Goal: Task Accomplishment & Management: Manage account settings

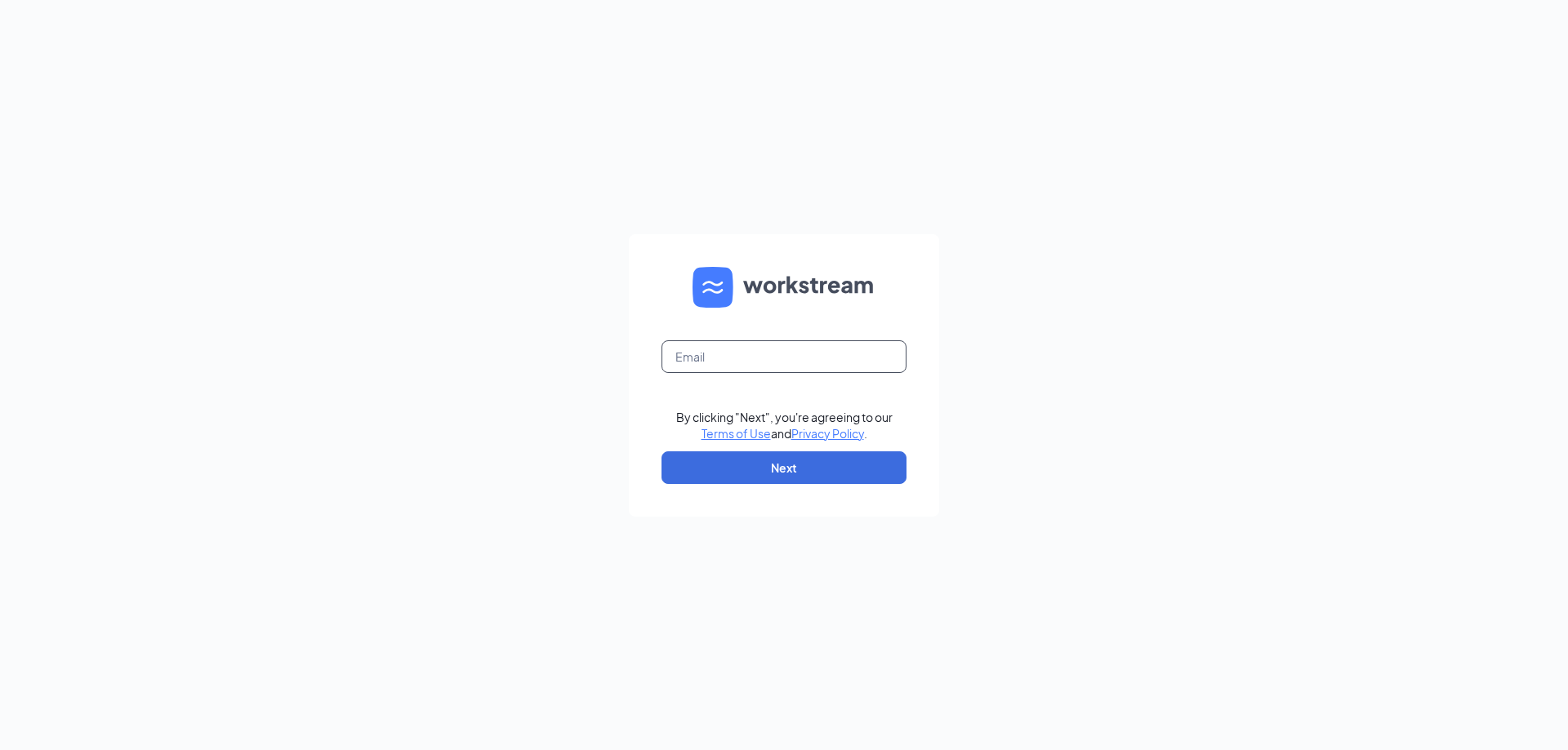
drag, startPoint x: 844, startPoint y: 358, endPoint x: 838, endPoint y: 351, distance: 9.2
click at [838, 350] on input "text" at bounding box center [784, 357] width 245 height 33
type input "shadelandculvers@gmail.com"
click at [860, 463] on button "Next" at bounding box center [784, 468] width 245 height 33
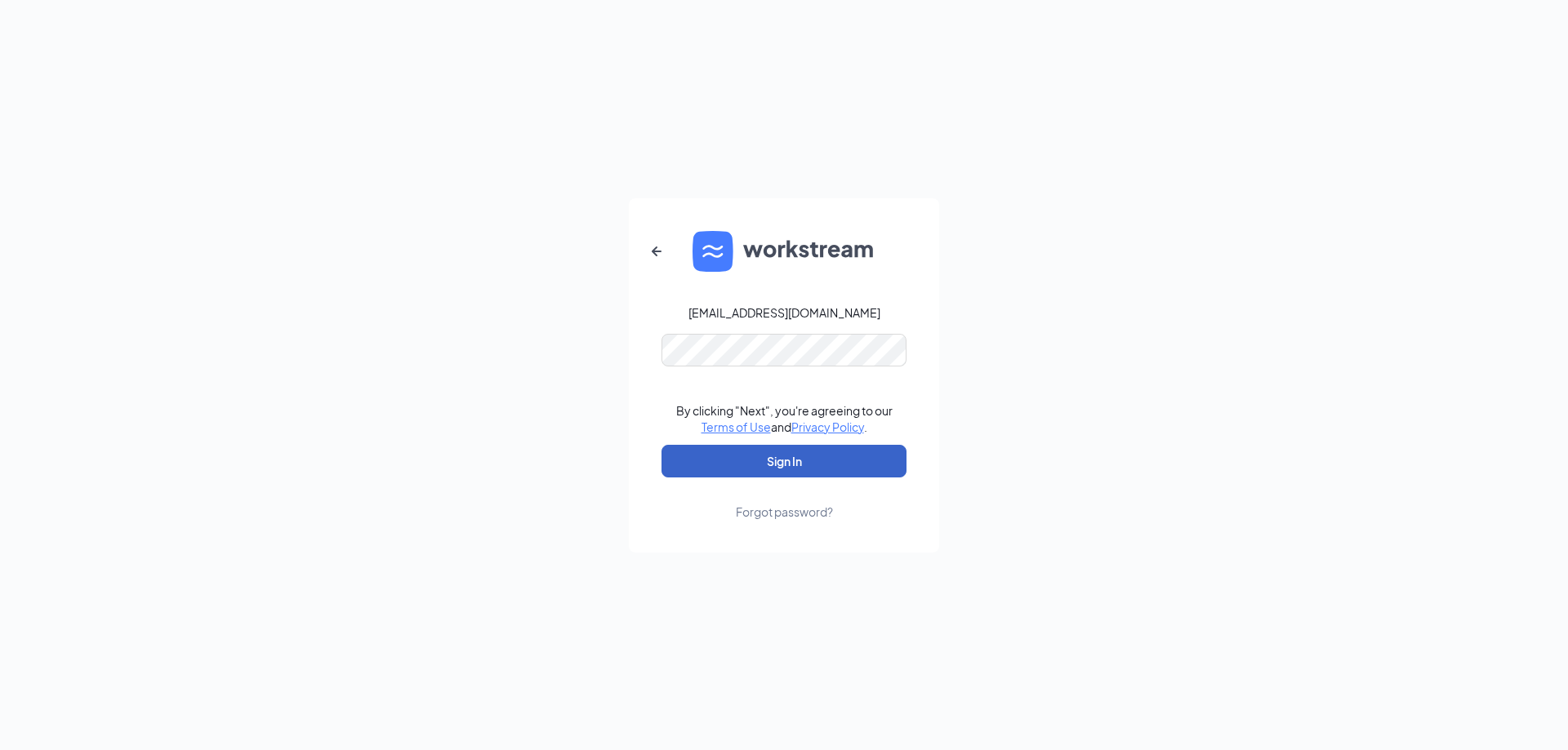
click at [844, 468] on button "Sign In" at bounding box center [784, 461] width 245 height 33
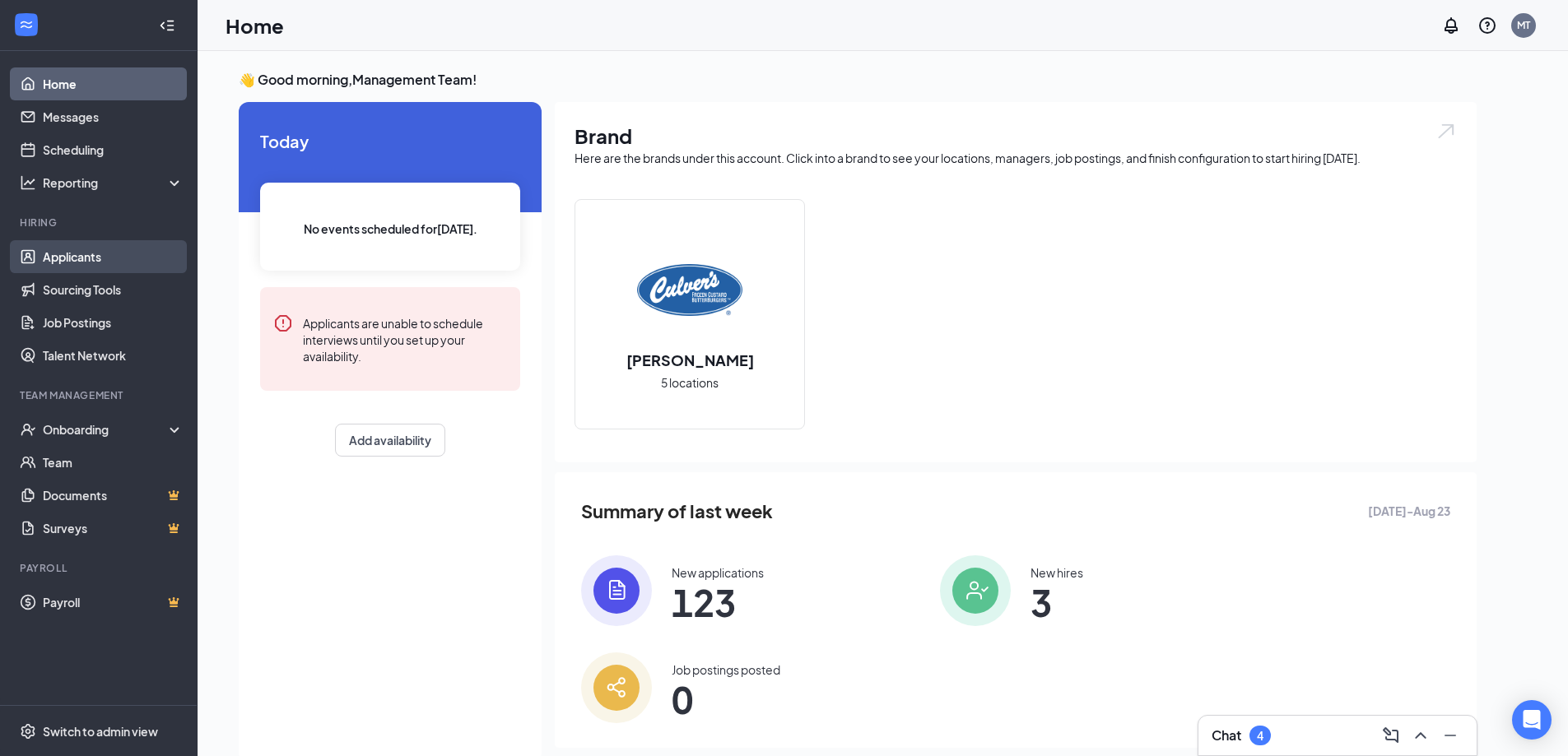
click at [87, 254] on link "Applicants" at bounding box center [113, 257] width 141 height 33
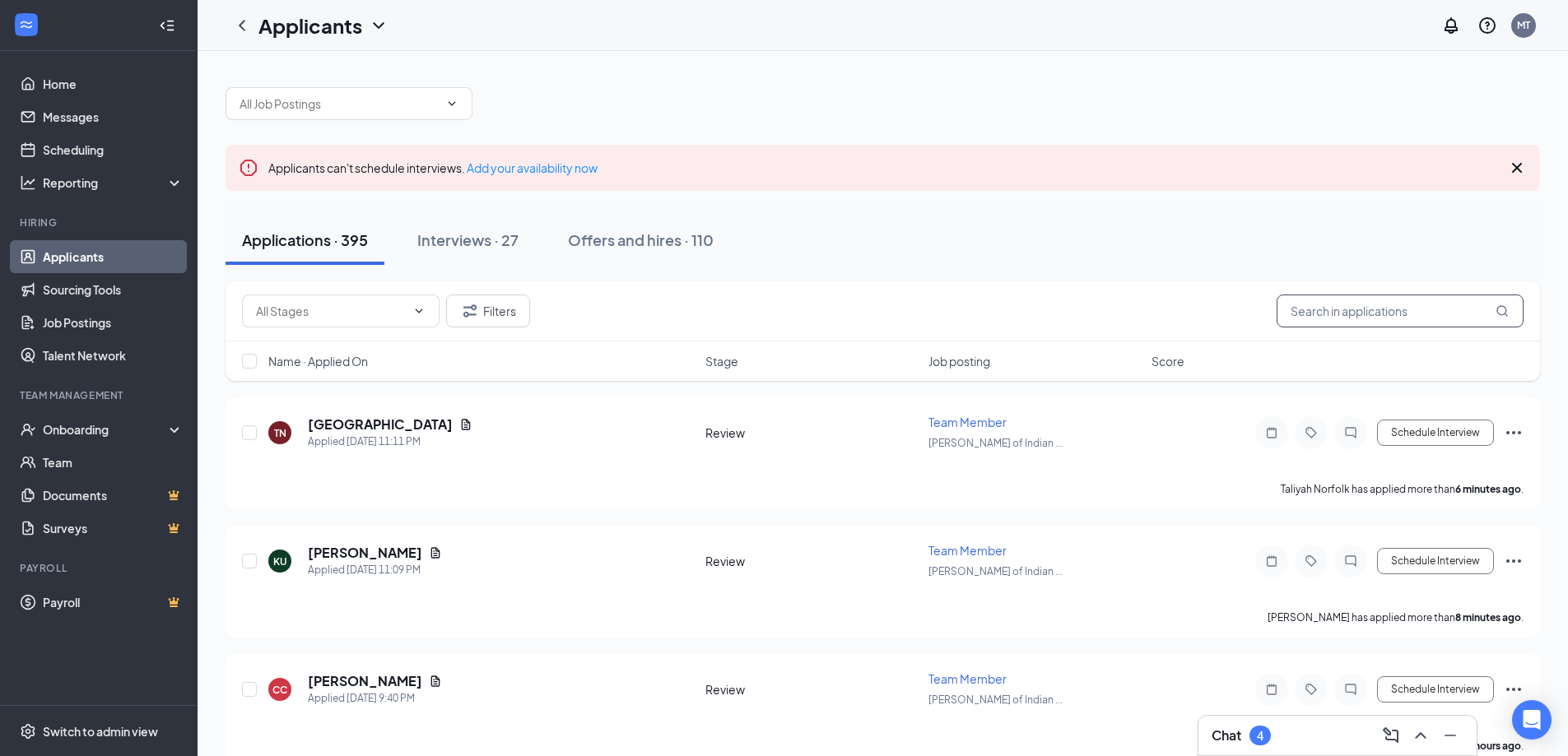
click at [1435, 323] on input "text" at bounding box center [1400, 311] width 247 height 33
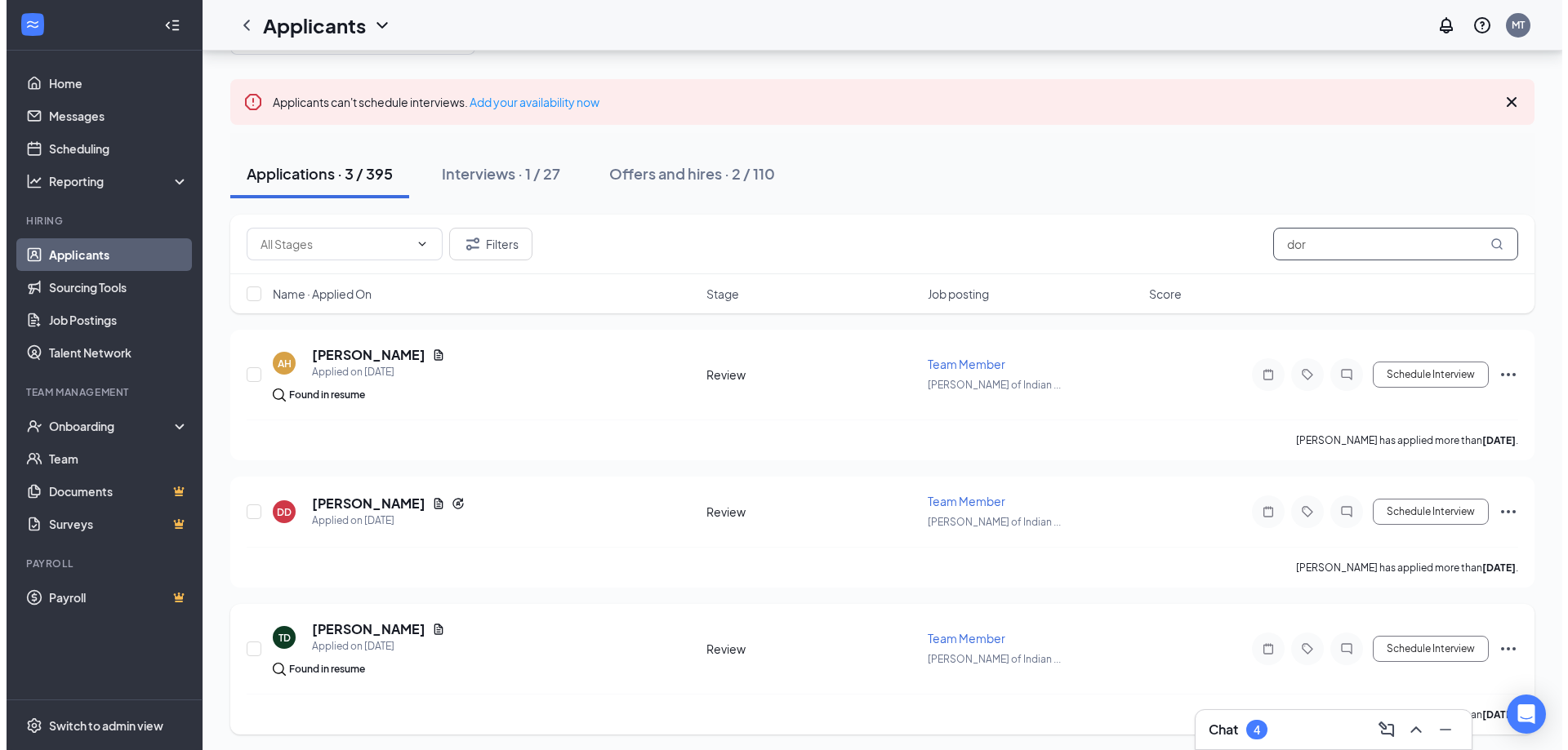
scroll to position [69, 0]
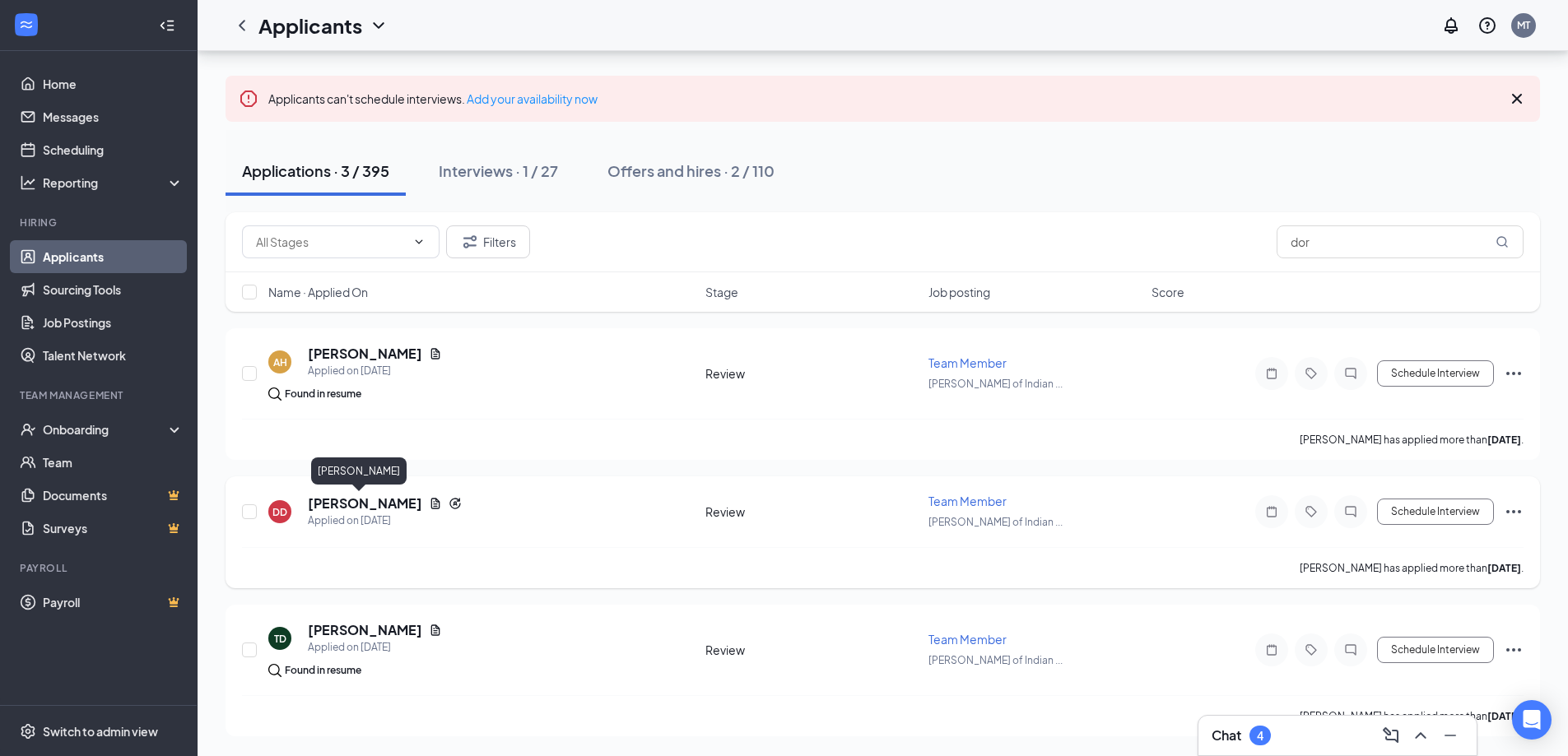
click at [367, 499] on h5 "[PERSON_NAME]" at bounding box center [364, 504] width 115 height 18
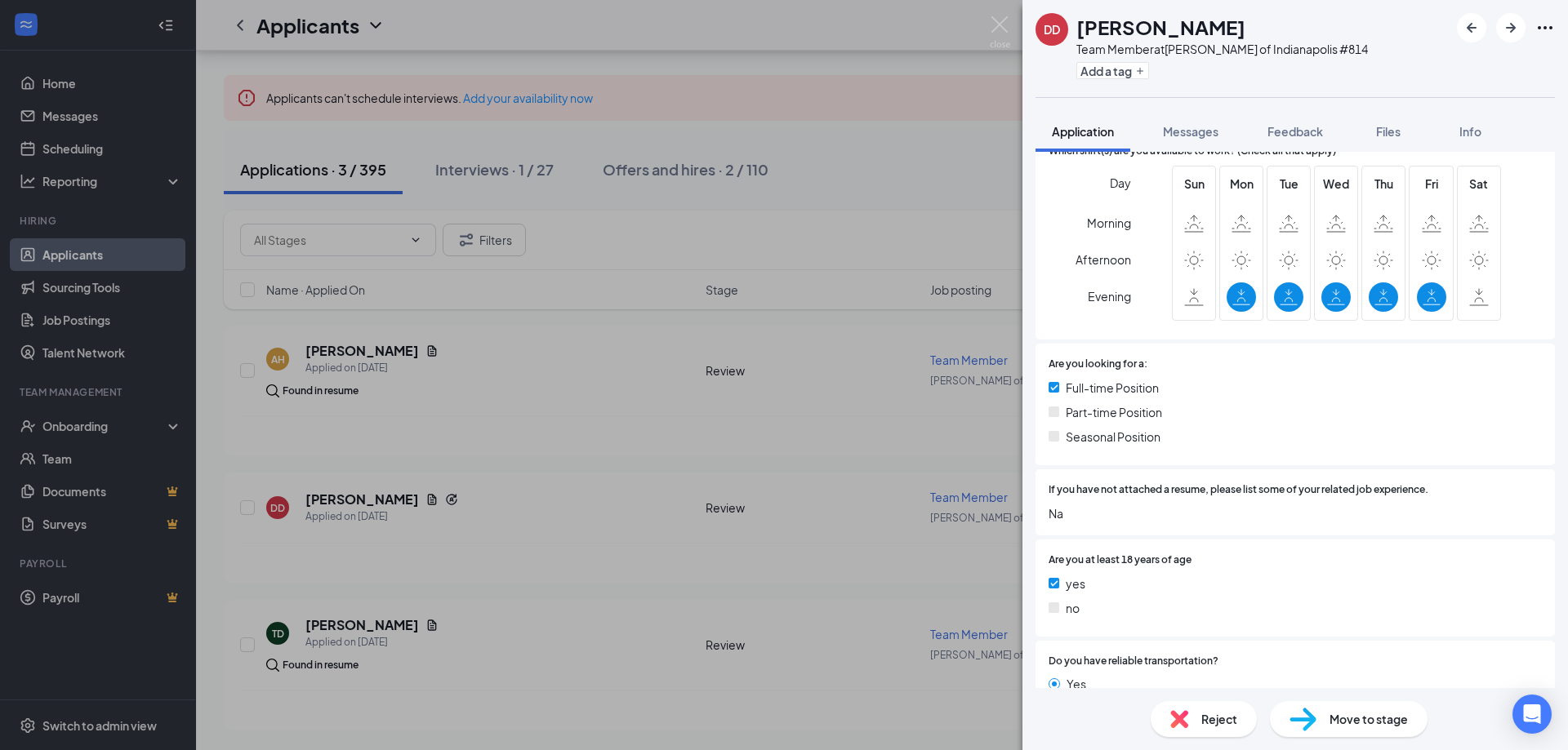
scroll to position [449, 0]
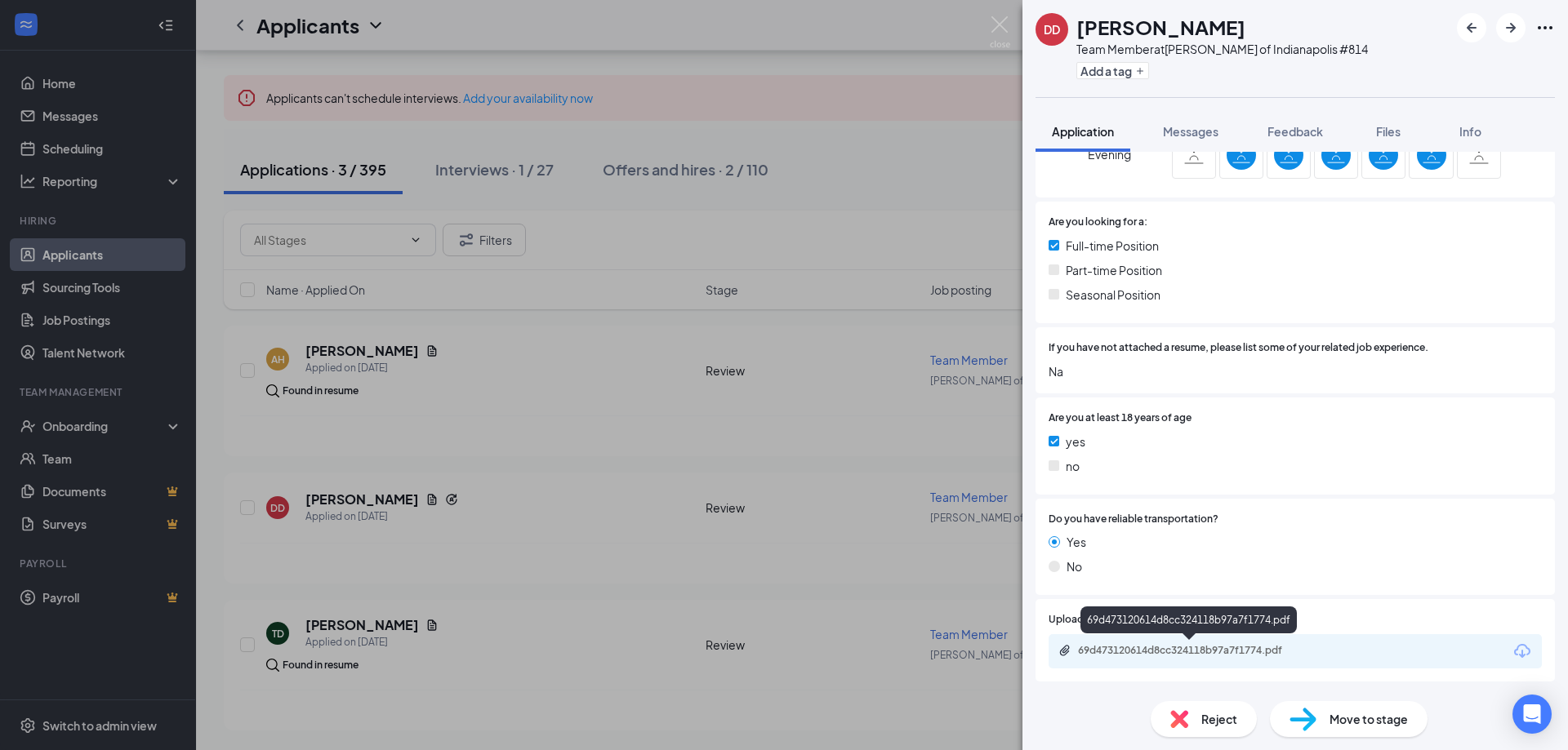
click at [1148, 644] on div "69d473120614d8cc324118b97a7f1774.pdf" at bounding box center [1192, 650] width 229 height 13
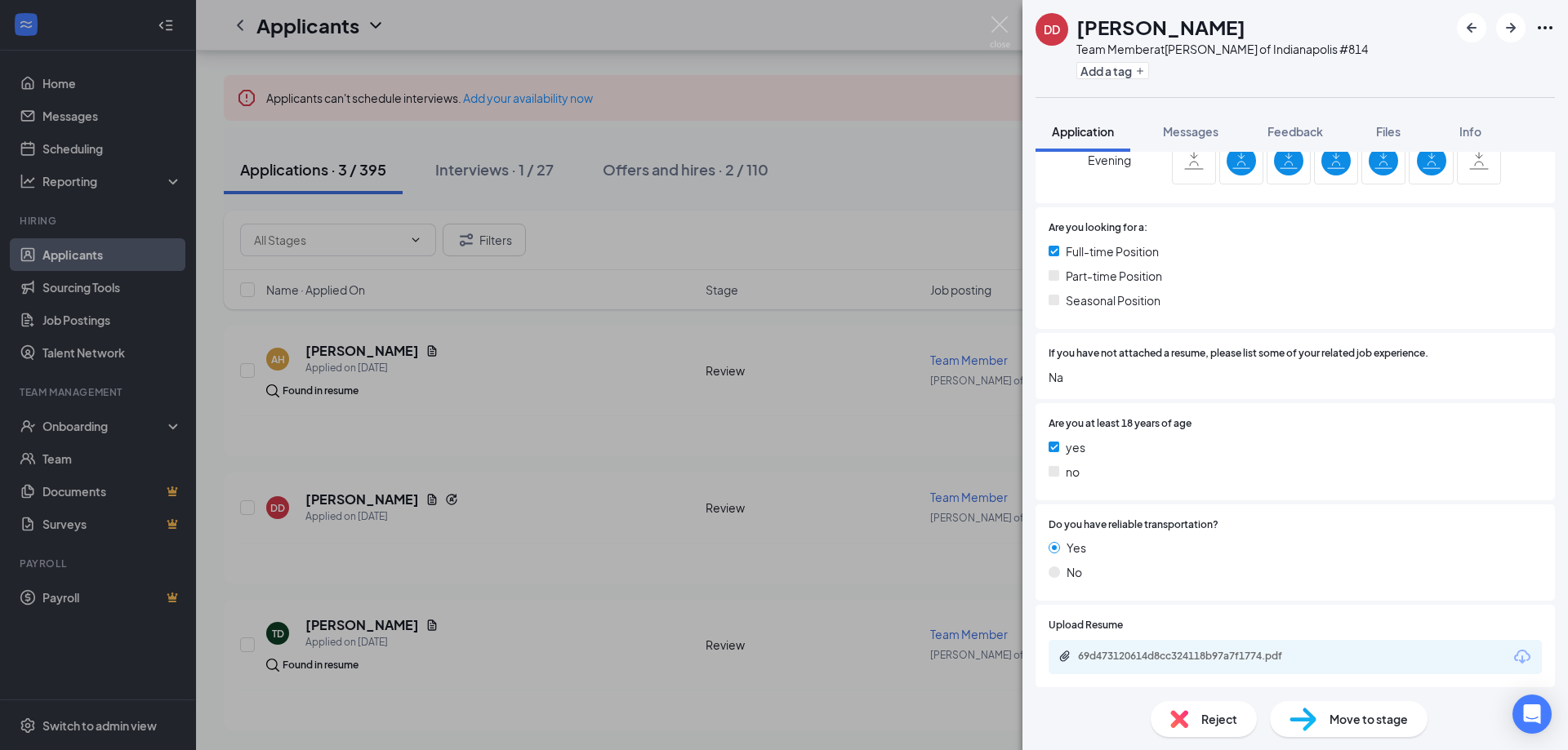
click at [586, 451] on div "DD [PERSON_NAME] Team Member at [PERSON_NAME] of Indianapolis #814 Add a tag Ap…" at bounding box center [784, 375] width 1568 height 750
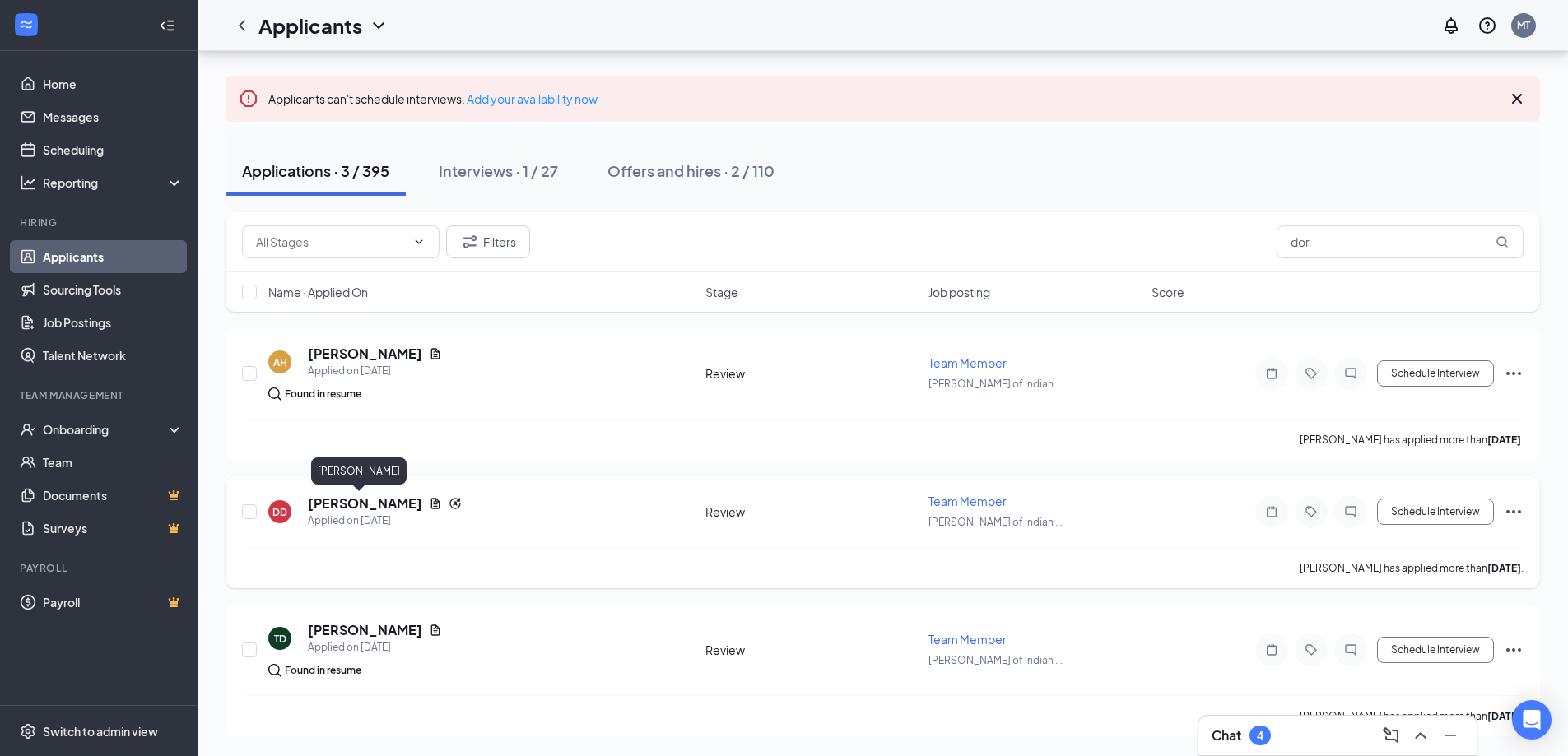
click at [373, 499] on h5 "[PERSON_NAME]" at bounding box center [364, 504] width 115 height 18
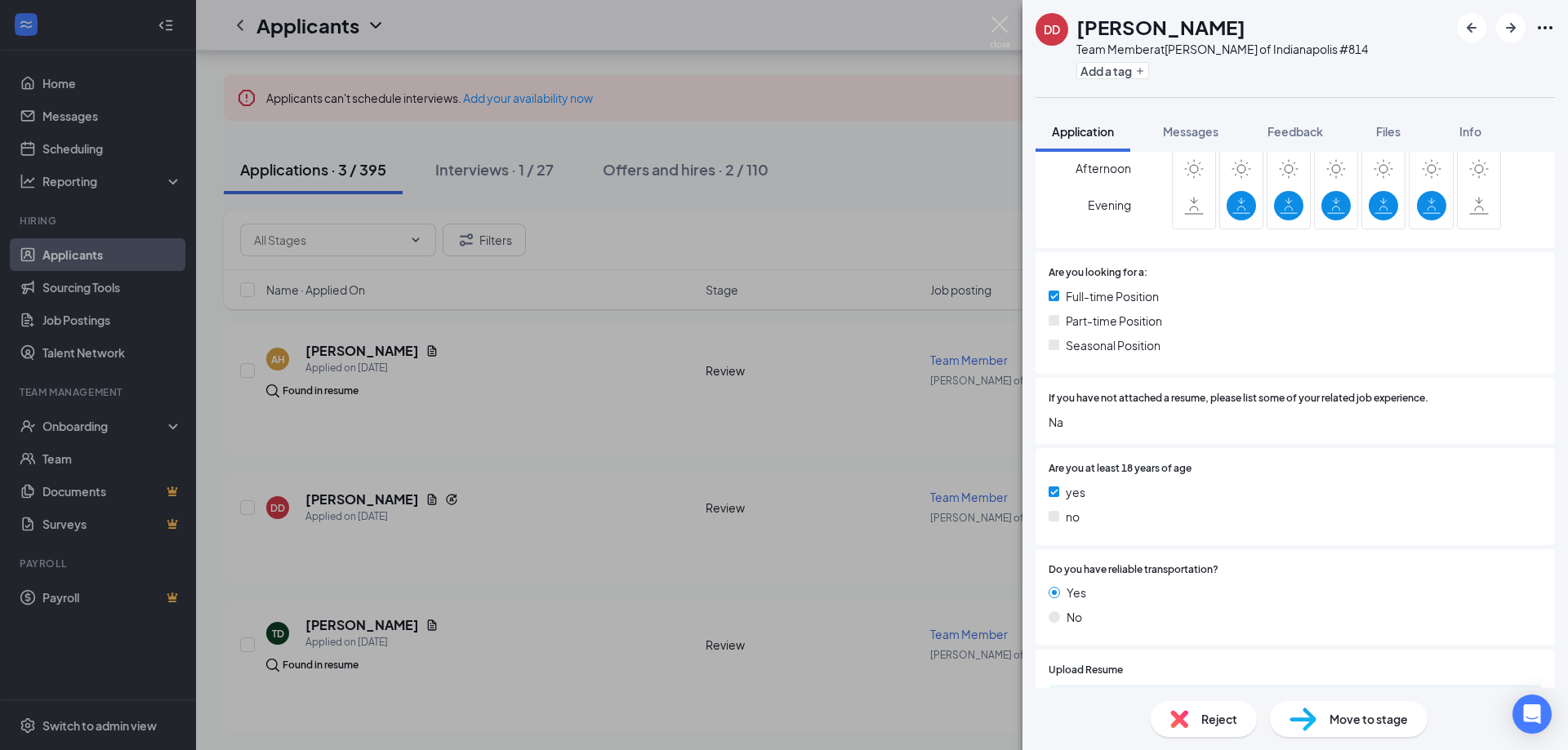
scroll to position [449, 0]
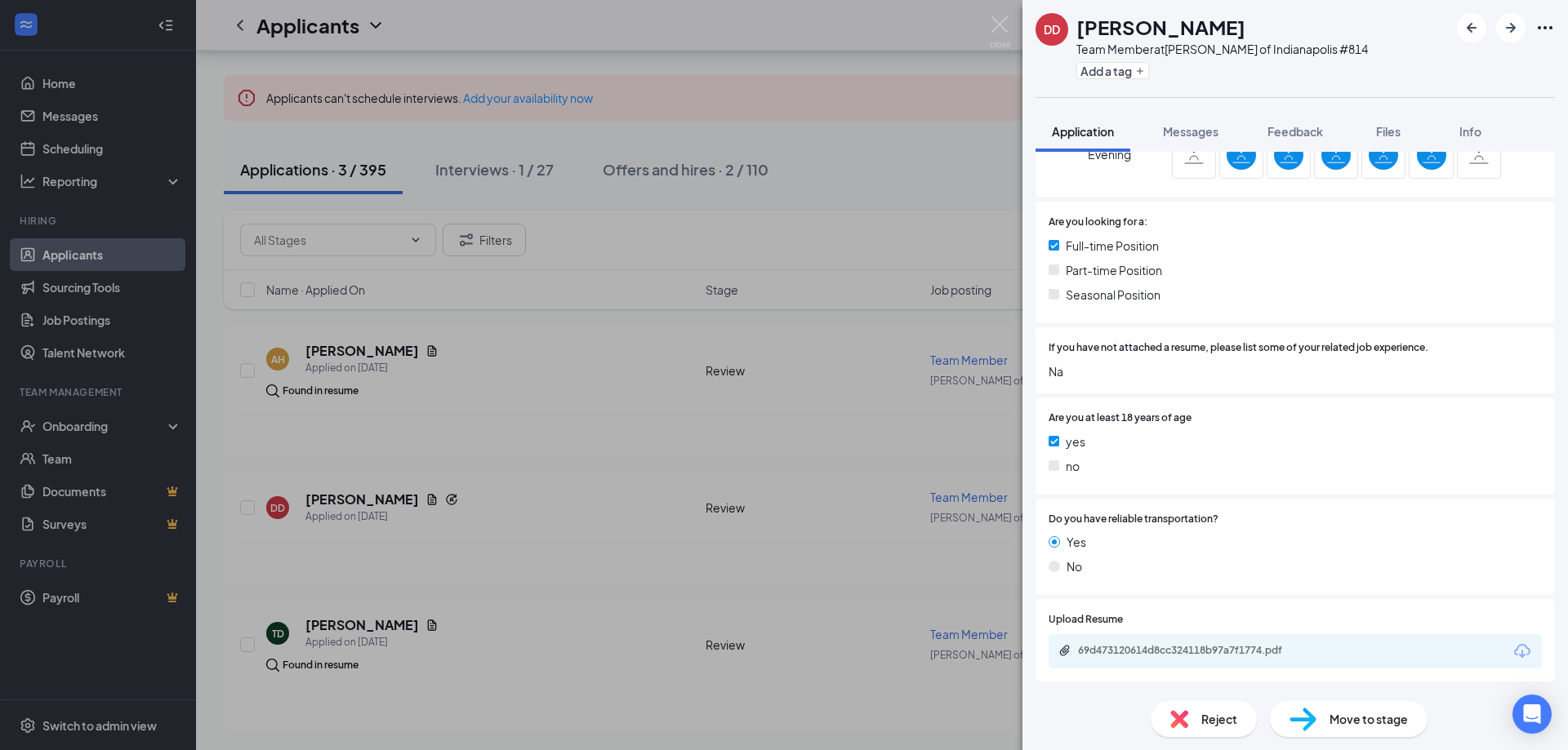
click at [1199, 730] on div "Reject" at bounding box center [1203, 719] width 106 height 36
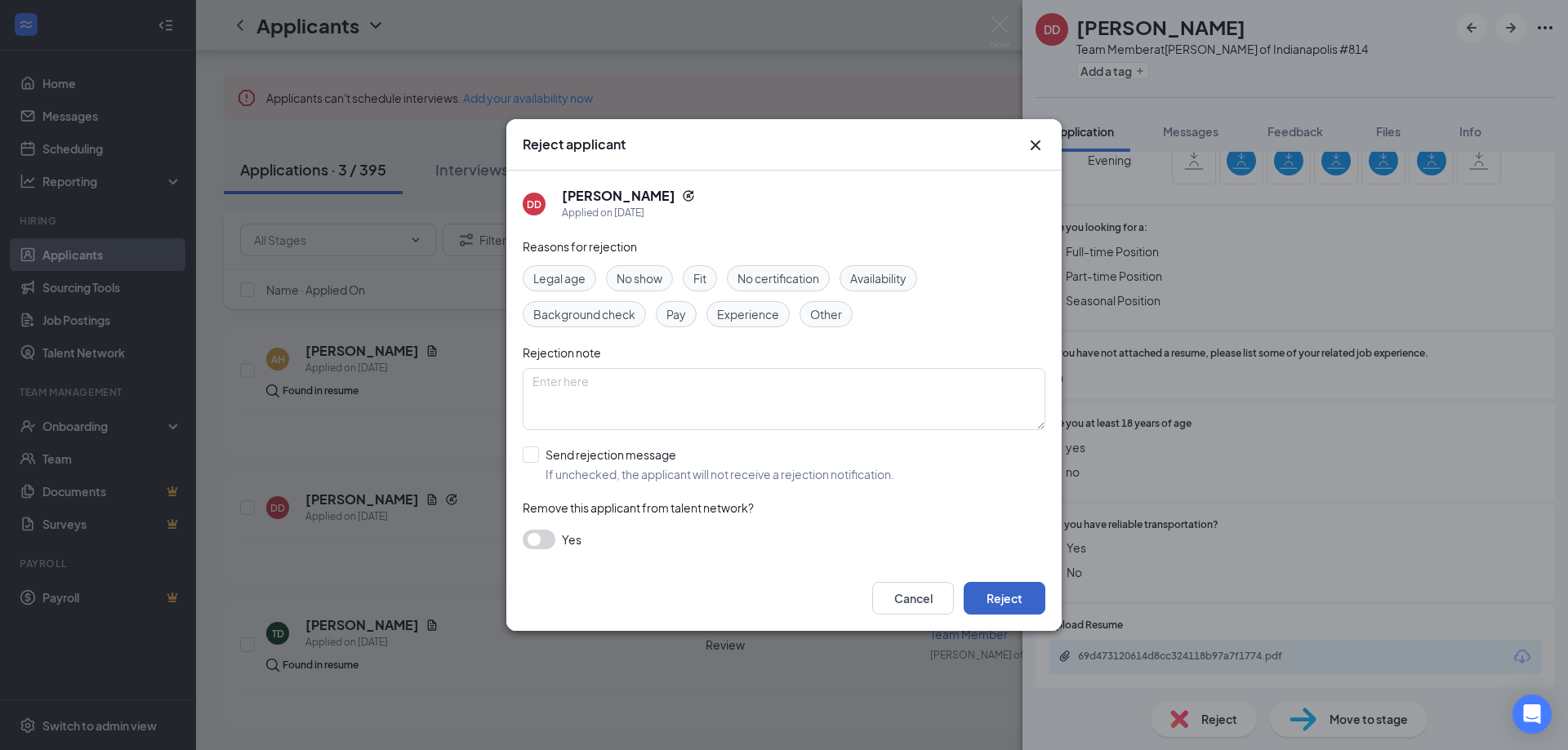
click at [981, 588] on button "Reject" at bounding box center [1004, 598] width 81 height 33
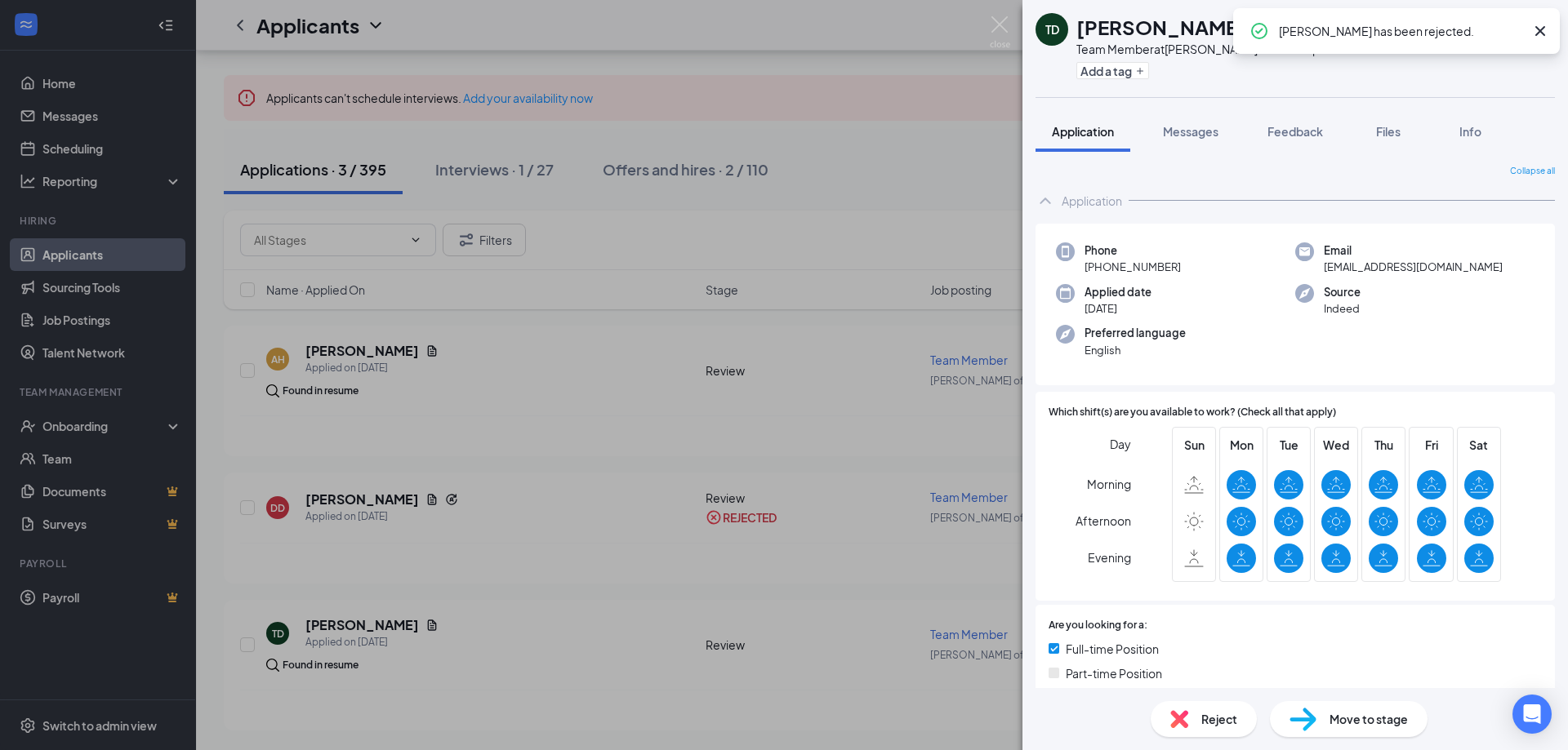
click at [992, 66] on div "TD [PERSON_NAME] Team Member at [PERSON_NAME] of Indianapolis #814 Add a tag Ap…" at bounding box center [784, 375] width 1568 height 750
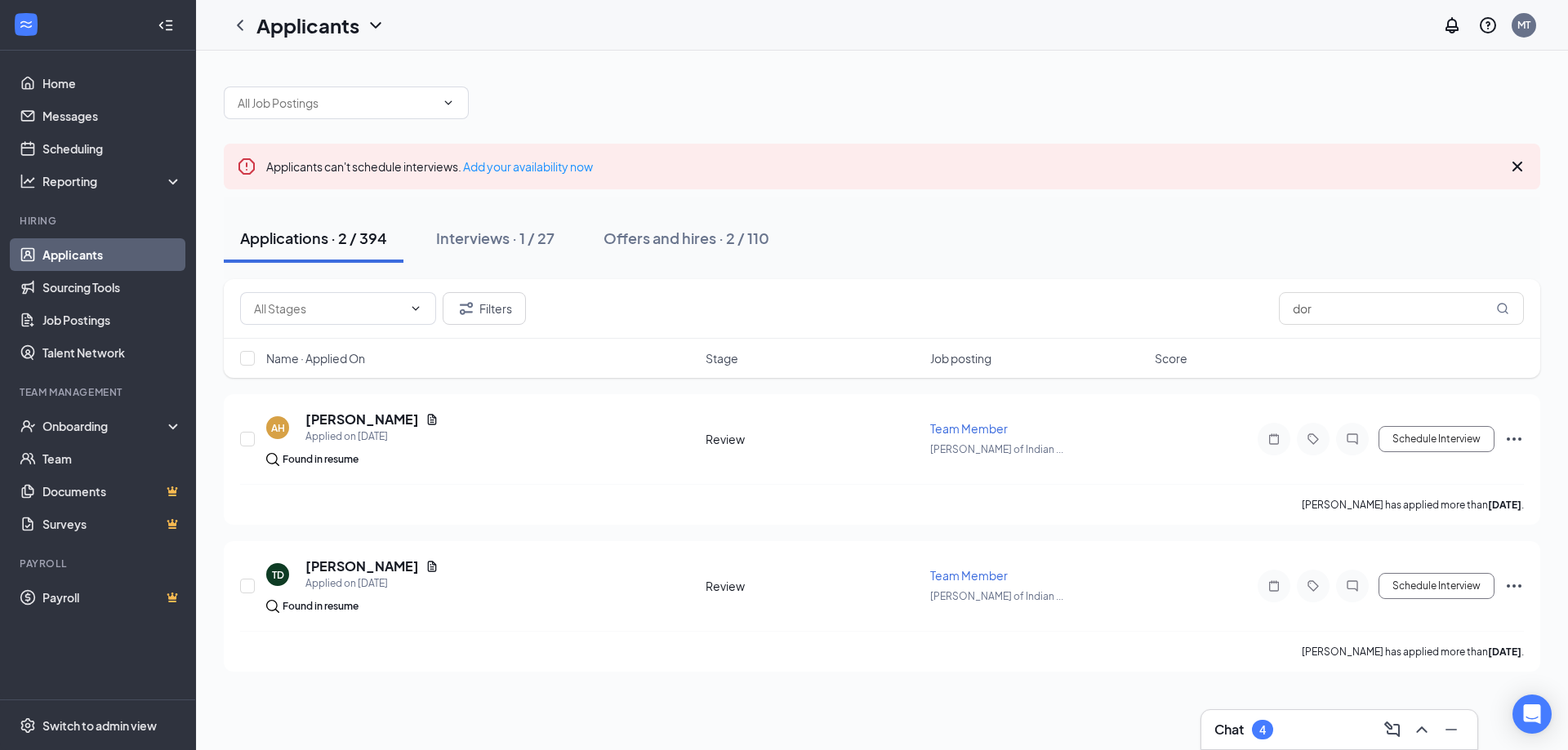
click at [1513, 163] on icon "Cross" at bounding box center [1517, 166] width 10 height 10
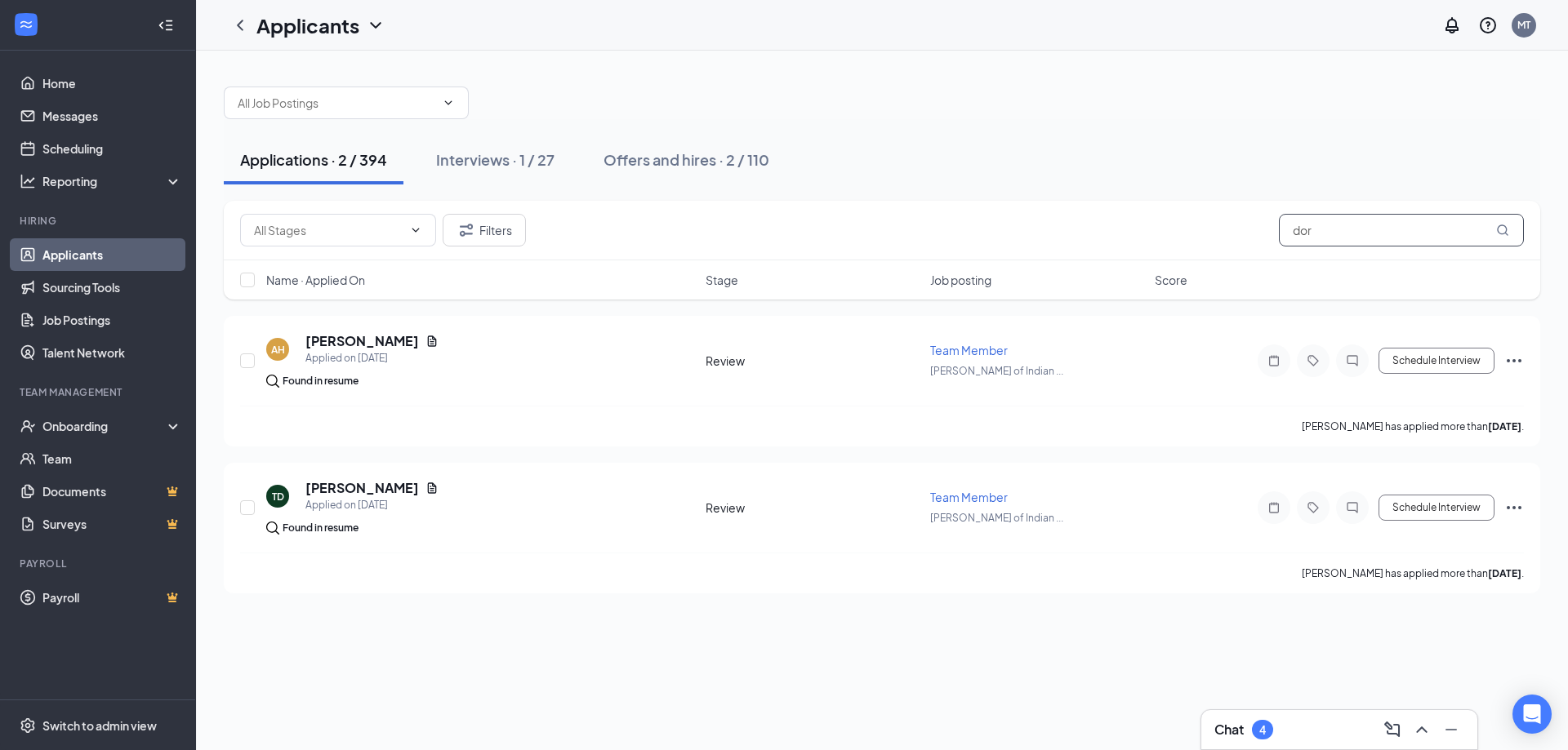
click at [1390, 226] on input "dor" at bounding box center [1402, 230] width 245 height 33
type input "d"
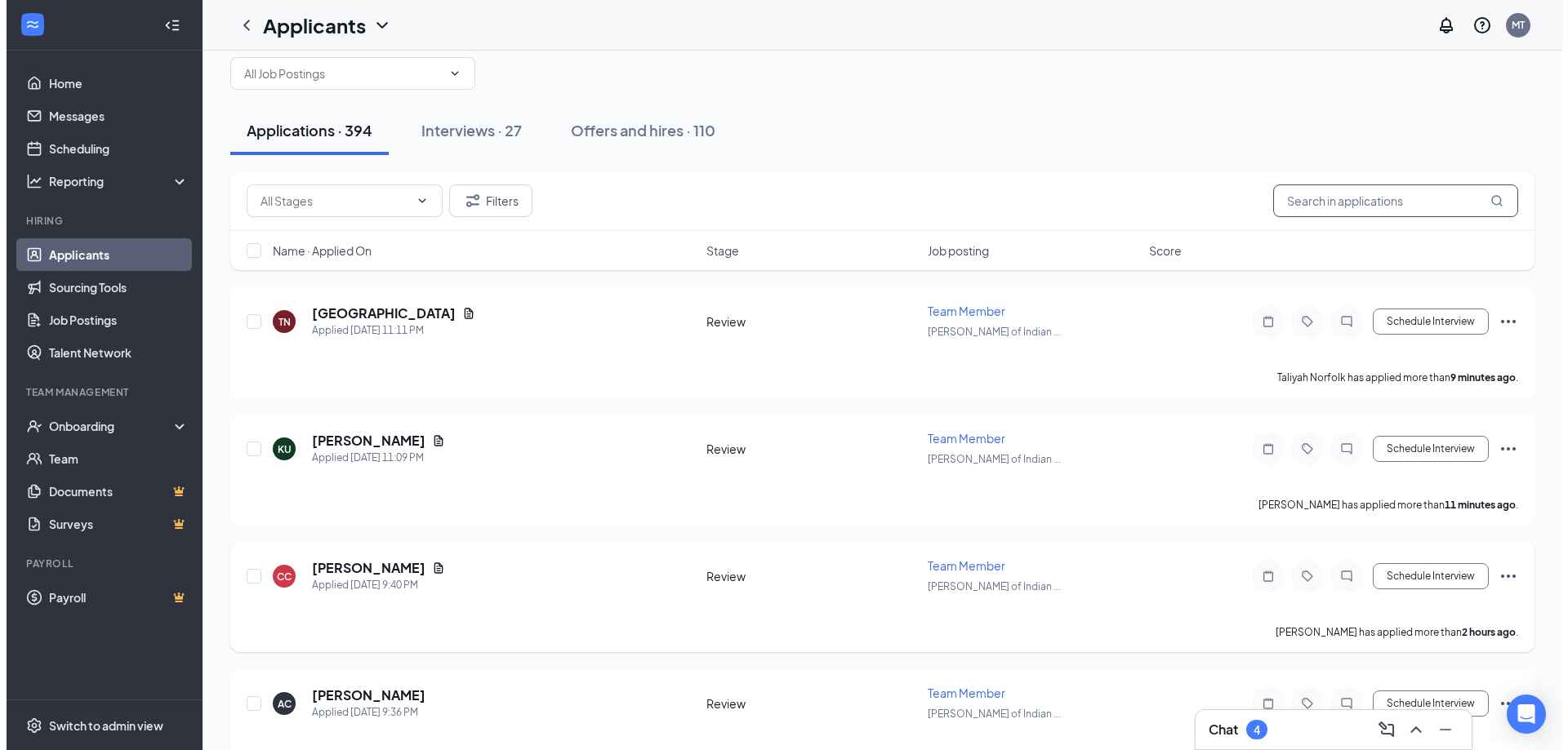
scroll to position [81, 0]
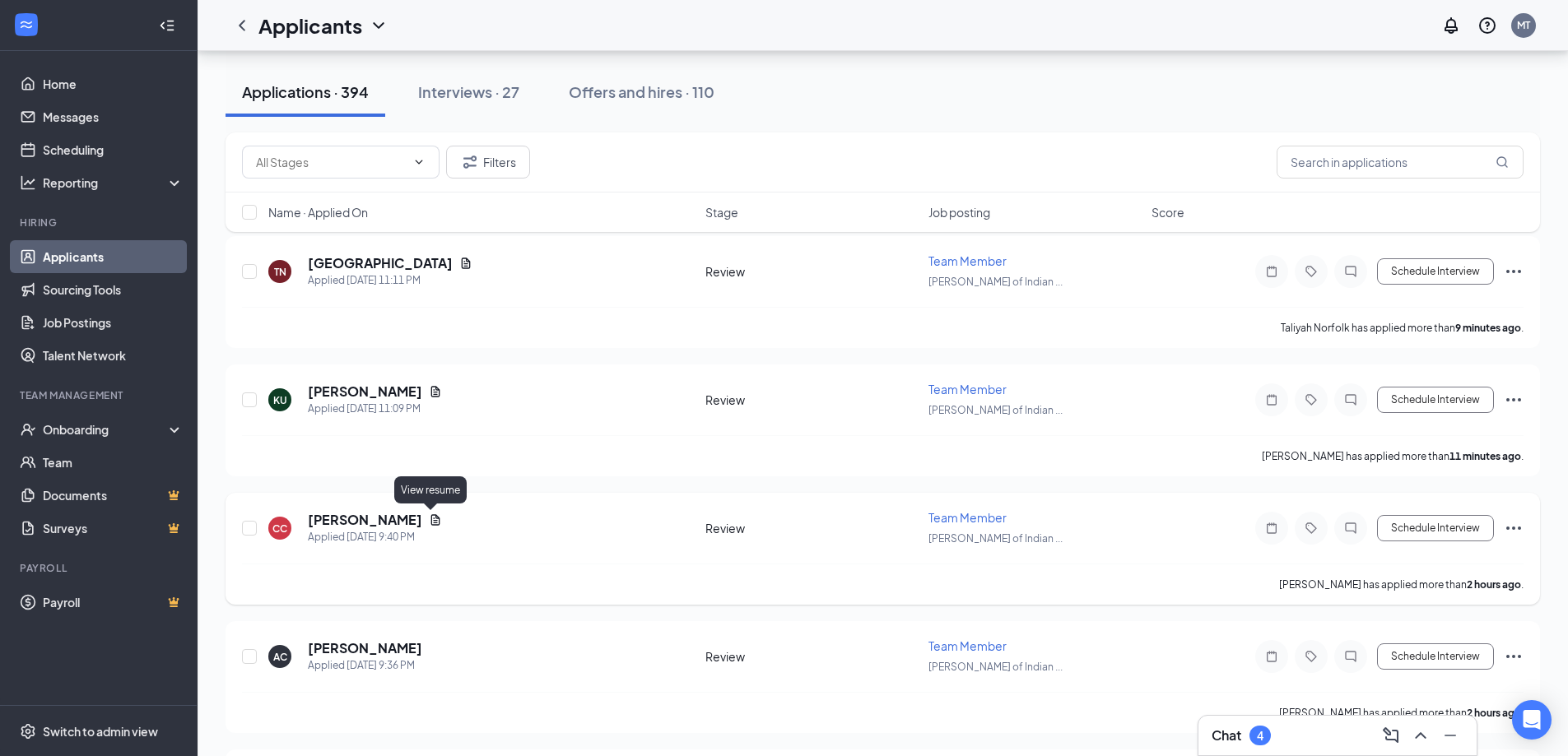
click at [431, 520] on icon "Document" at bounding box center [436, 520] width 9 height 11
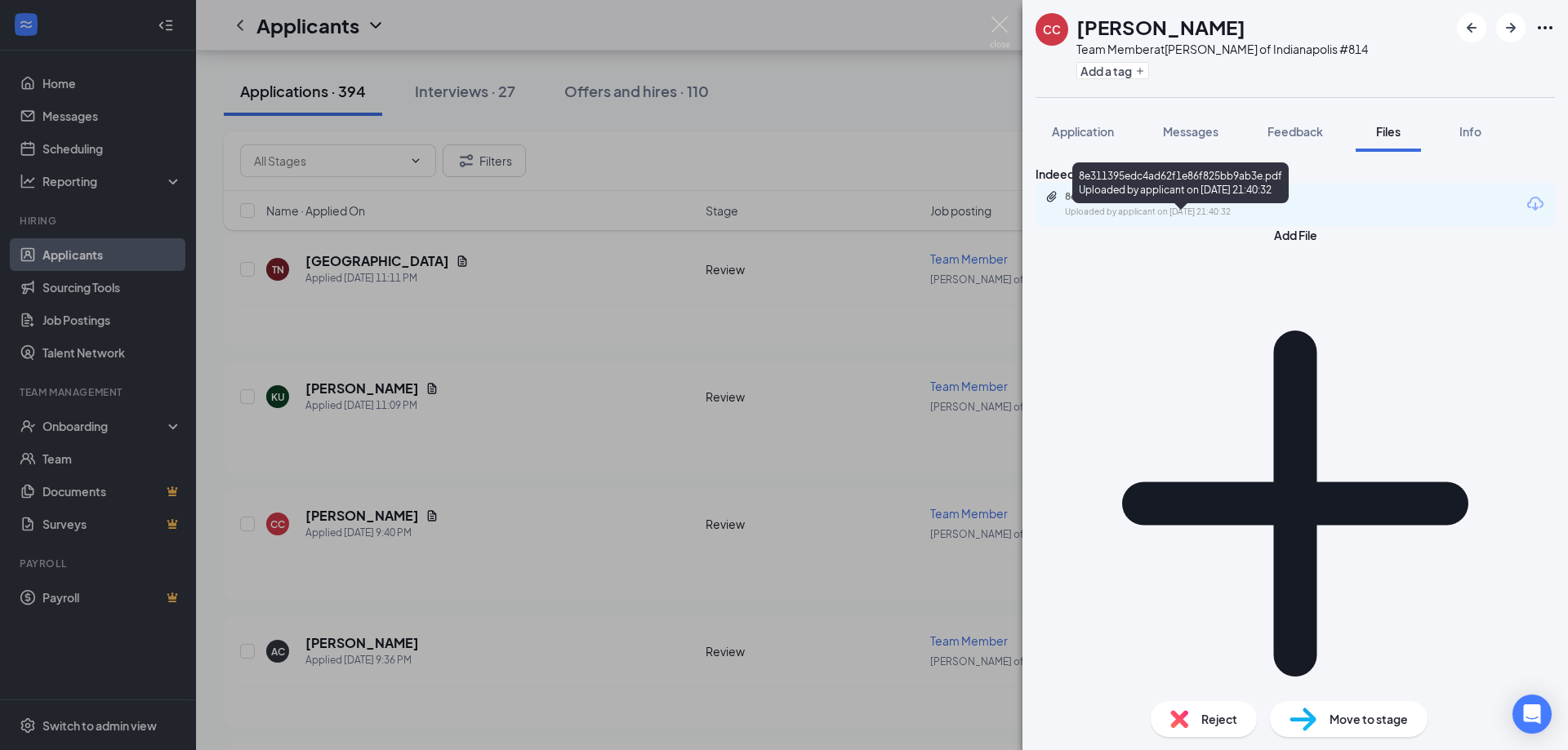
click at [1178, 203] on div "8e311395edc4ad62f1e86f825bb9ab3e.pdf" at bounding box center [1179, 197] width 229 height 13
